Goal: Check status: Check status

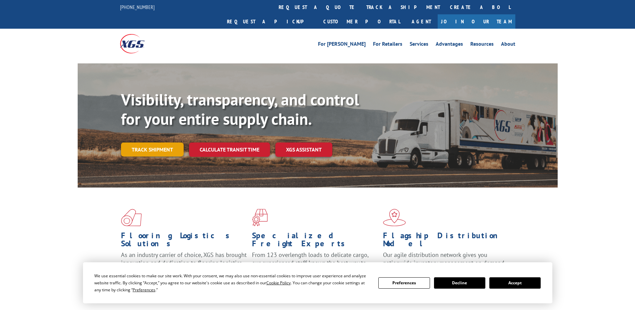
click at [170, 142] on link "Track shipment" at bounding box center [152, 149] width 63 height 14
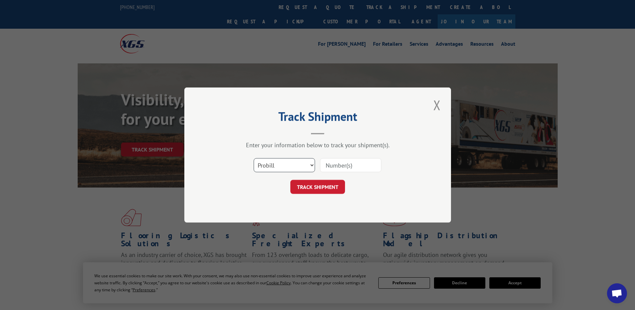
click at [267, 166] on select "Select category... Probill BOL PO" at bounding box center [284, 165] width 61 height 14
select select "po"
click at [254, 158] on select "Select category... Probill BOL PO" at bounding box center [284, 165] width 61 height 14
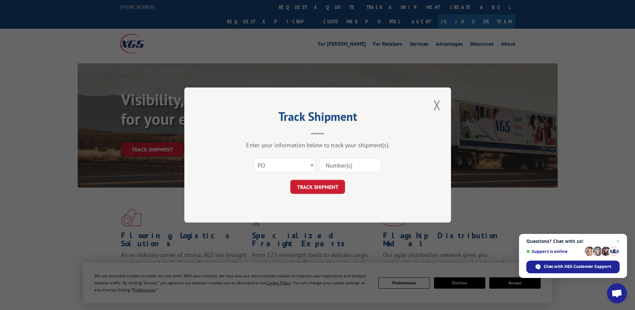
click at [324, 171] on input at bounding box center [350, 165] width 61 height 14
paste input "05541369"
type input "05541369"
click at [316, 190] on button "TRACK SHIPMENT" at bounding box center [317, 187] width 55 height 14
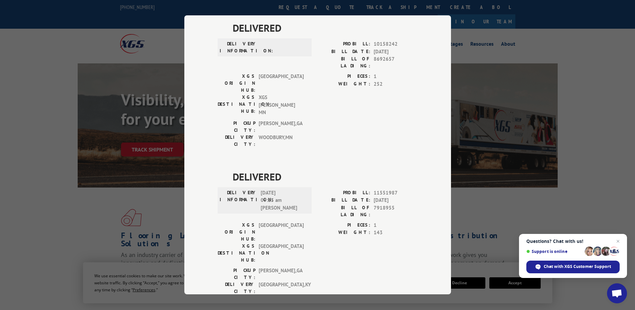
scroll to position [33, 0]
